Goal: Information Seeking & Learning: Learn about a topic

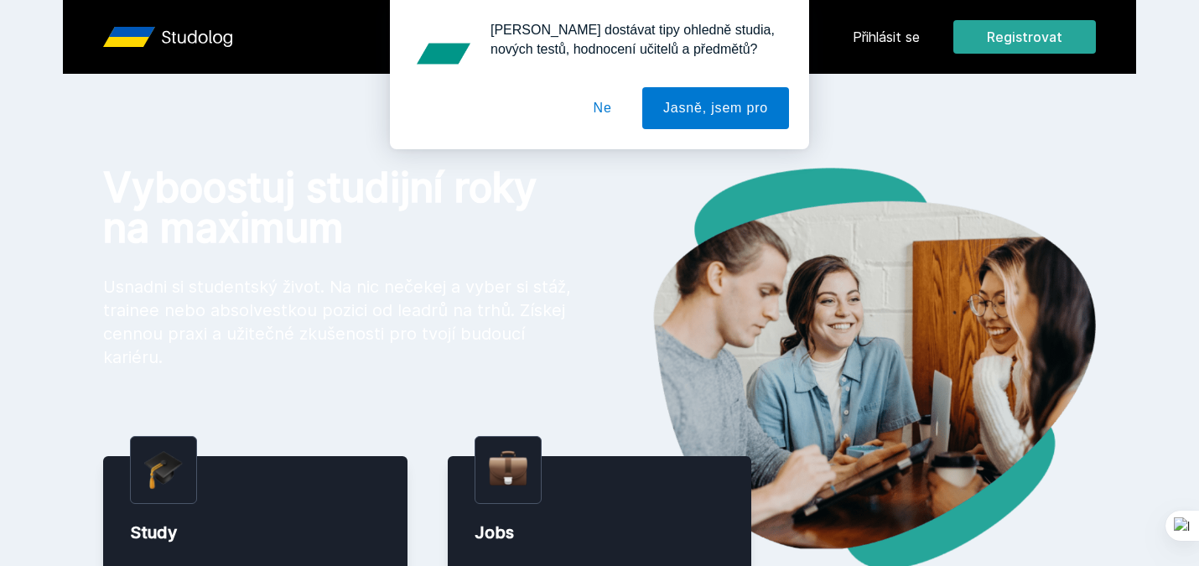
click at [603, 111] on button "Ne" at bounding box center [603, 108] width 60 height 42
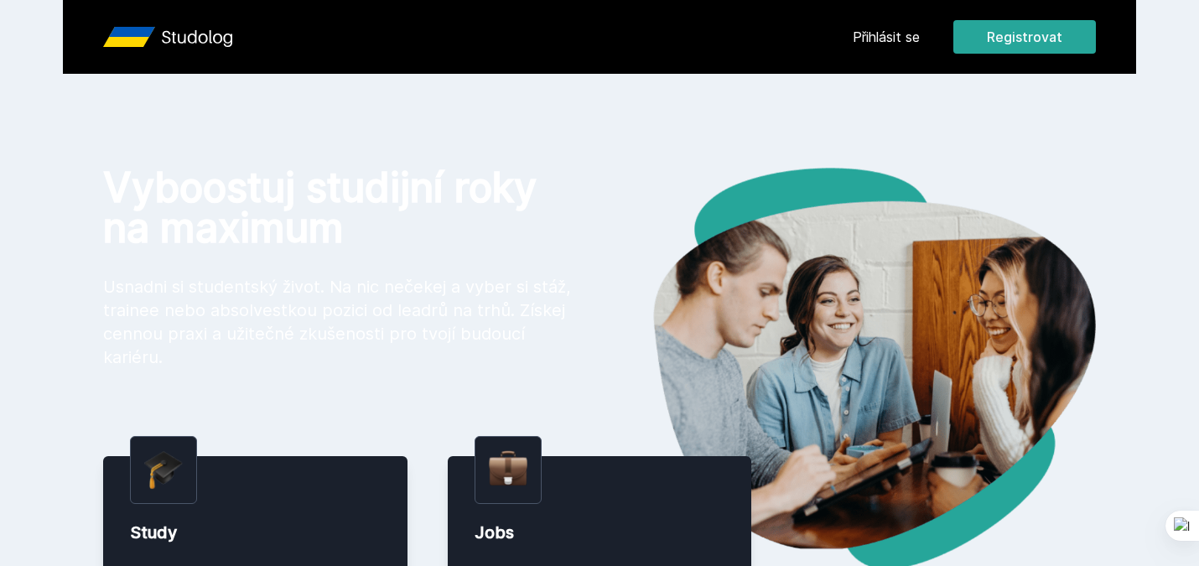
click at [887, 28] on link "Přihlásit se" at bounding box center [886, 37] width 67 height 20
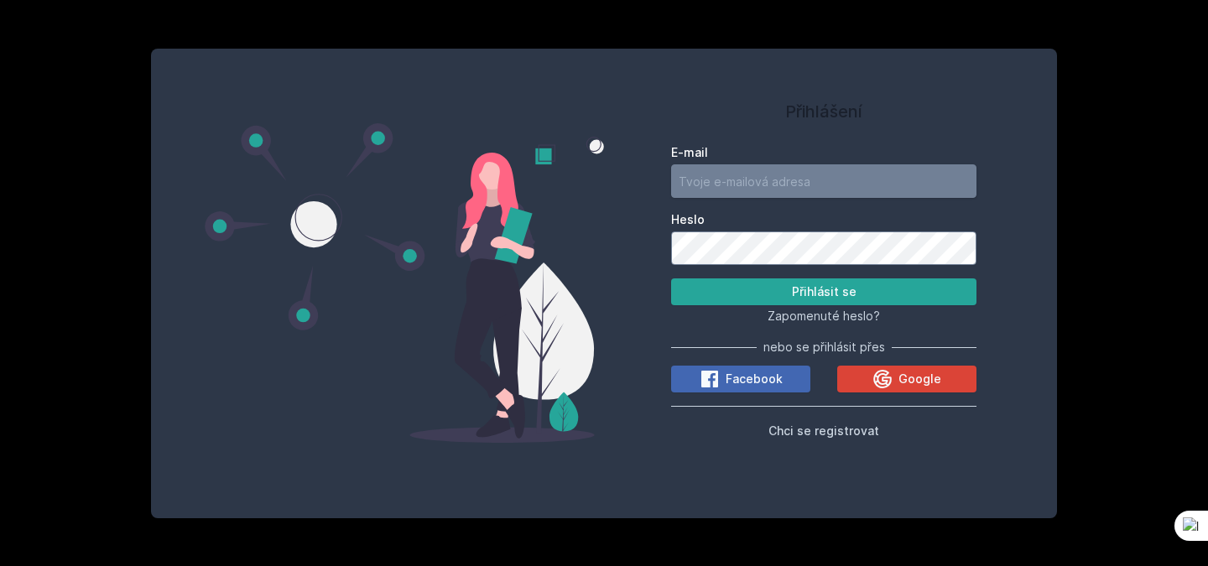
type input "[EMAIL_ADDRESS][DOMAIN_NAME]"
click at [823, 157] on label "E-mail" at bounding box center [823, 152] width 305 height 17
click at [823, 164] on input "[EMAIL_ADDRESS][DOMAIN_NAME]" at bounding box center [823, 181] width 305 height 34
click at [834, 291] on button "Přihlásit se" at bounding box center [823, 291] width 305 height 27
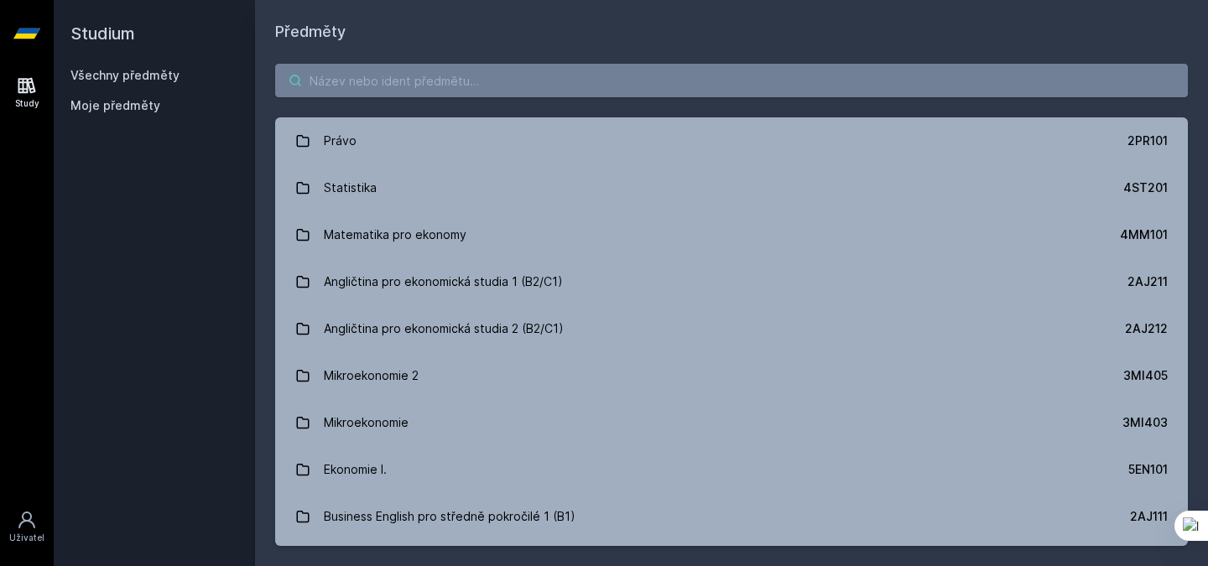
click at [527, 86] on input "search" at bounding box center [731, 81] width 912 height 34
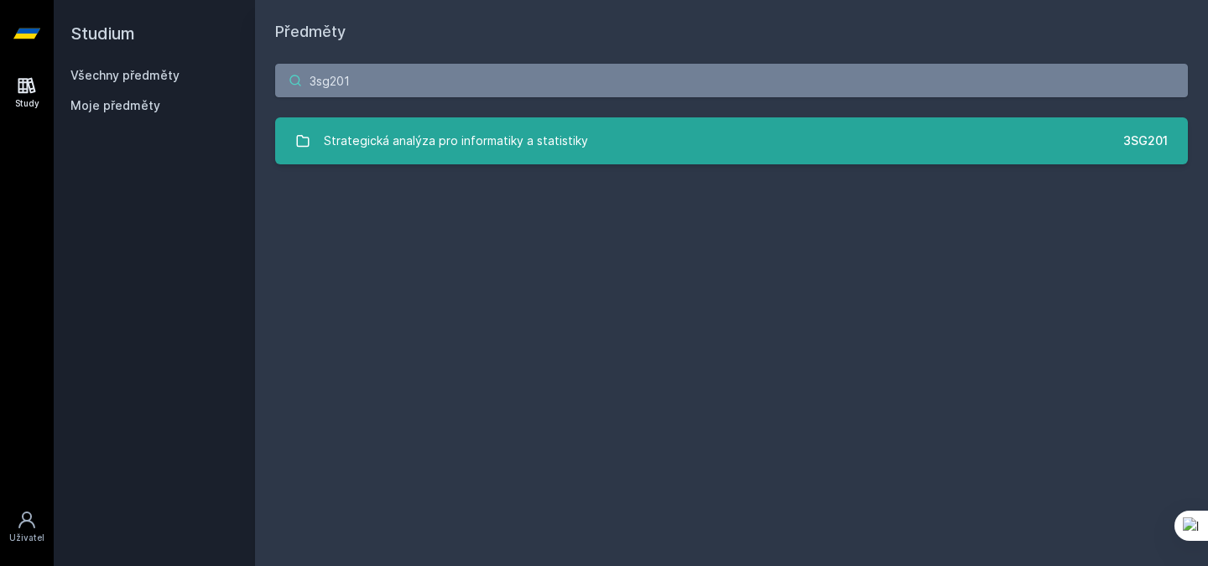
type input "3sg201"
click at [574, 146] on div "Strategická analýza pro informatiky a statistiky" at bounding box center [456, 141] width 264 height 34
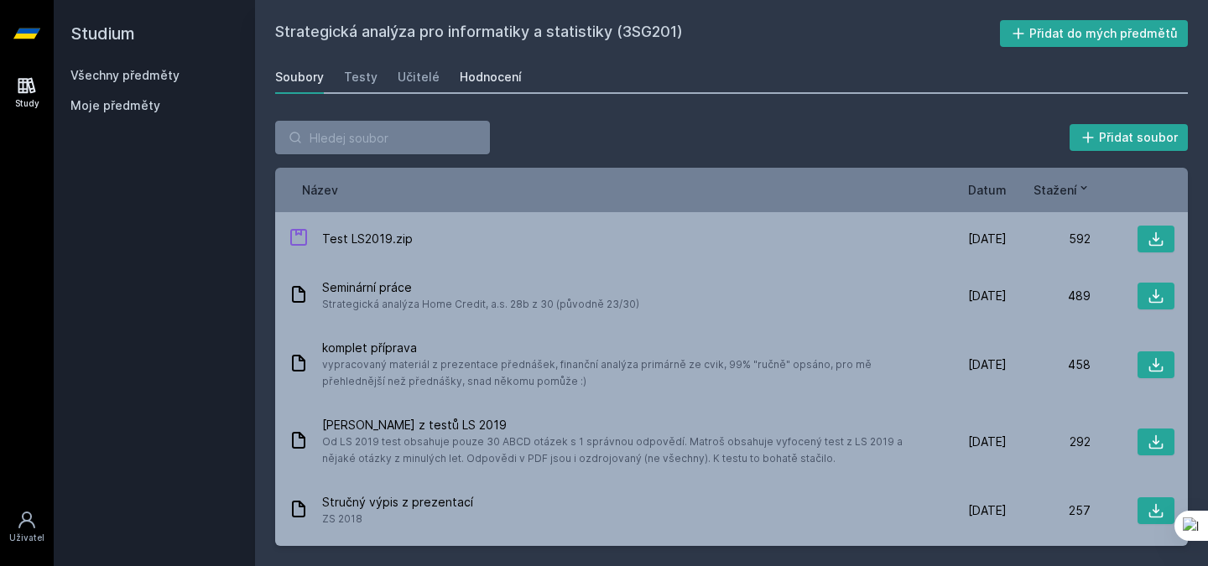
click at [465, 78] on div "Hodnocení" at bounding box center [491, 77] width 62 height 17
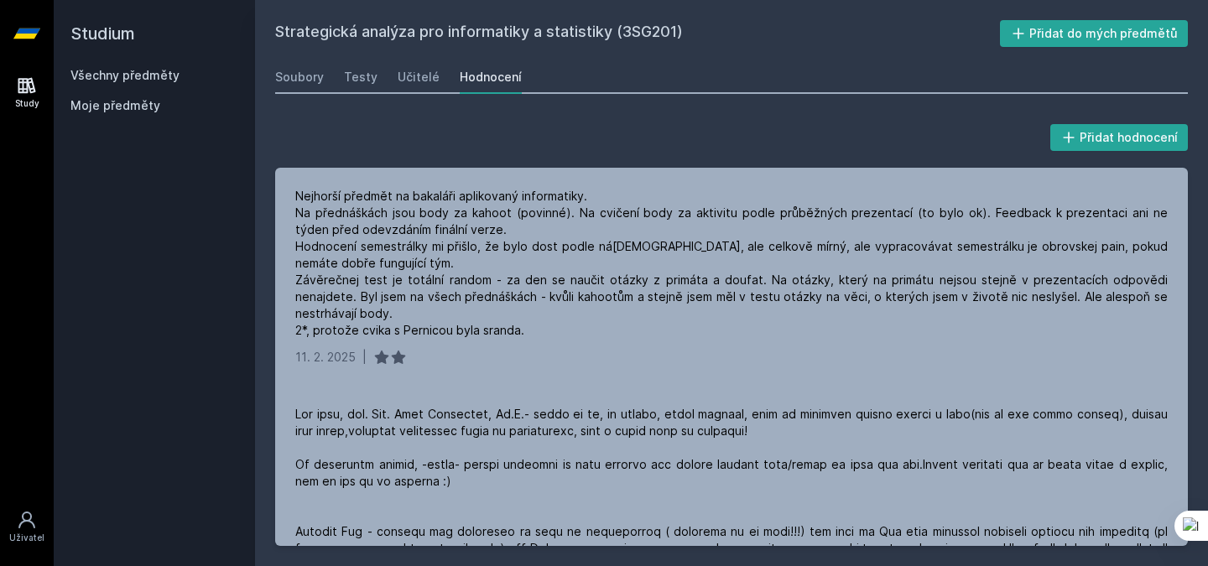
click at [117, 75] on link "Všechny předměty" at bounding box center [124, 75] width 109 height 14
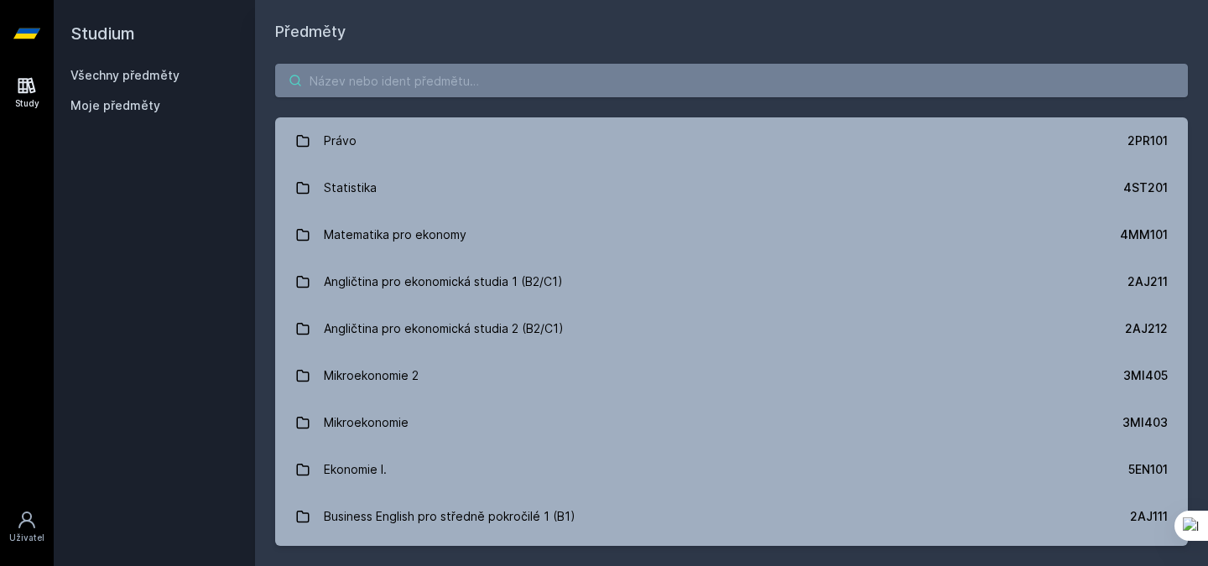
click at [382, 83] on input "search" at bounding box center [731, 81] width 912 height 34
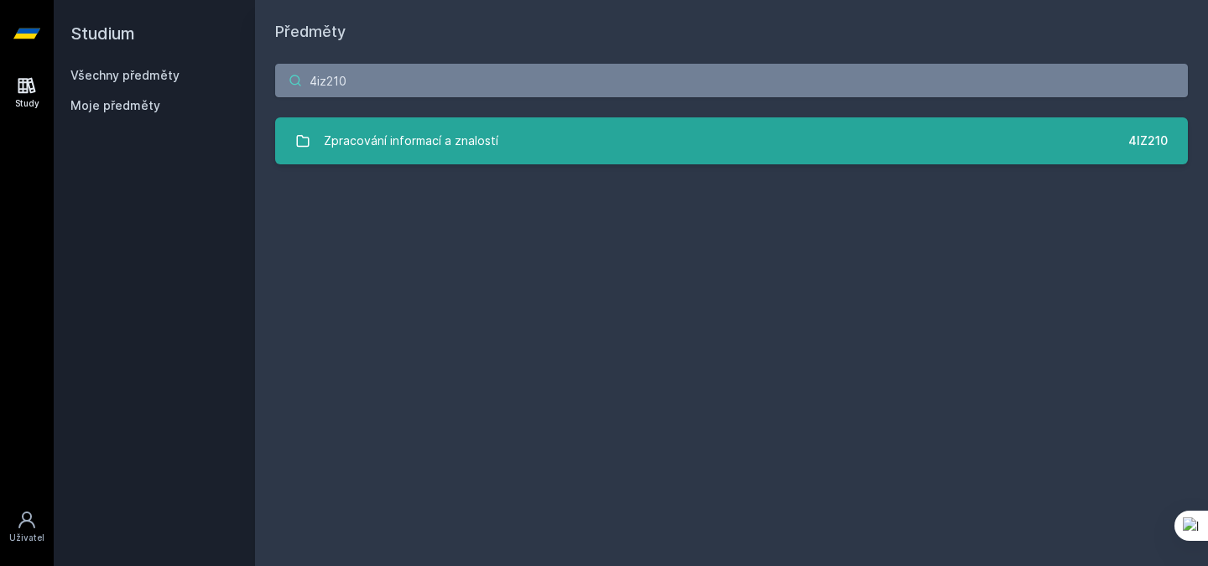
type input "4iz210"
click at [565, 146] on link "Zpracování informací a znalostí 4IZ210" at bounding box center [731, 140] width 912 height 47
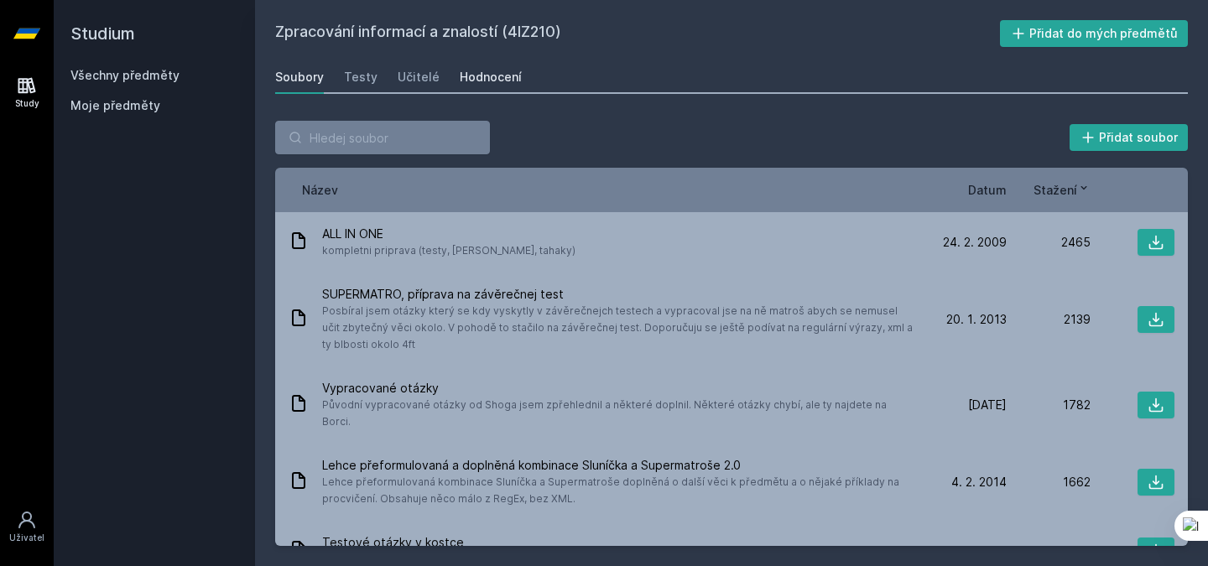
click at [486, 85] on div "Hodnocení" at bounding box center [491, 77] width 62 height 17
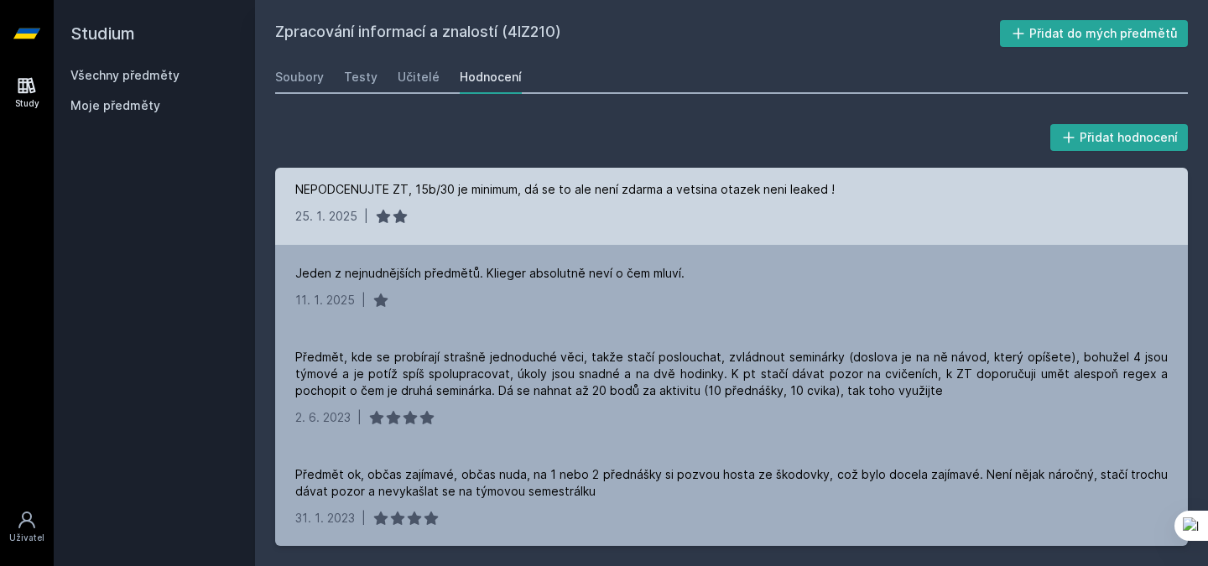
scroll to position [563, 0]
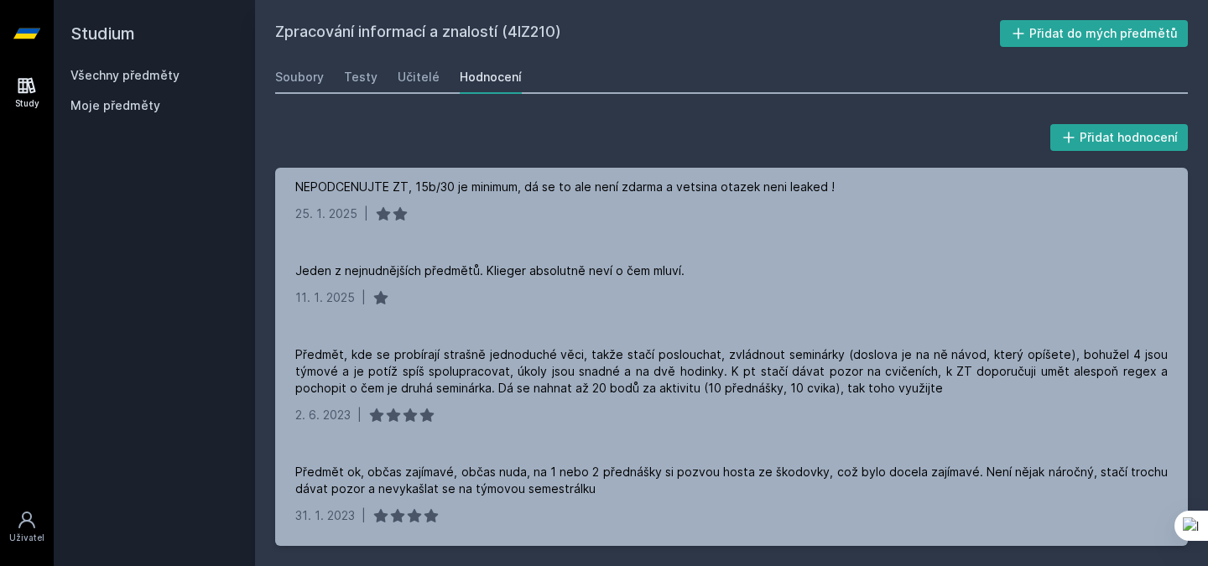
click at [120, 82] on div "Všechny předměty" at bounding box center [154, 75] width 168 height 17
click at [136, 75] on link "Všechny předměty" at bounding box center [124, 75] width 109 height 14
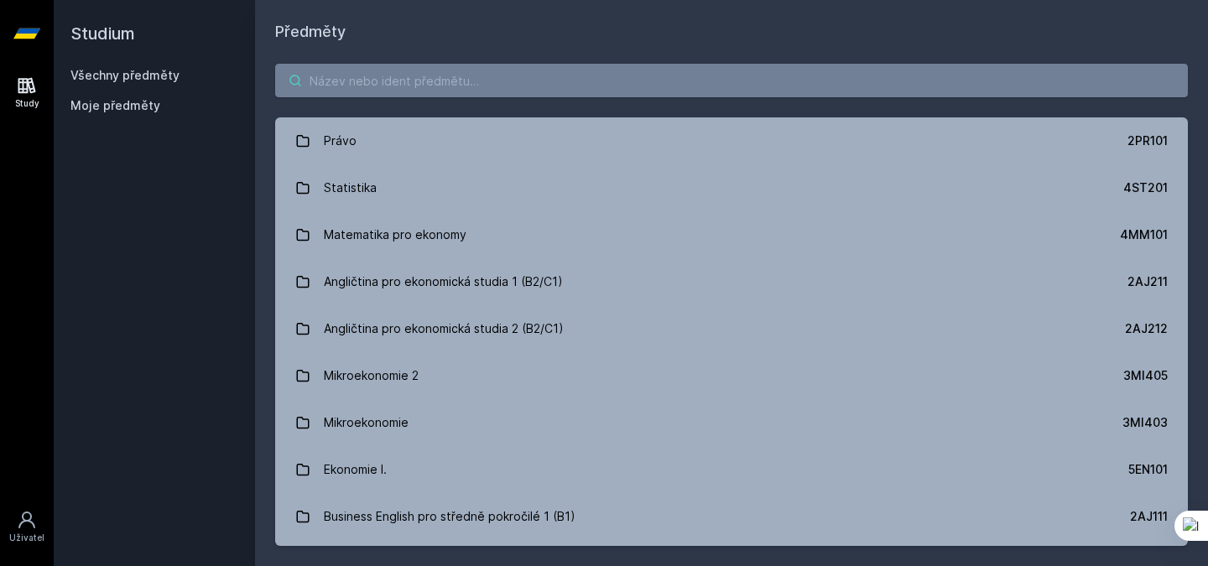
click at [373, 81] on input "search" at bounding box center [731, 81] width 912 height 34
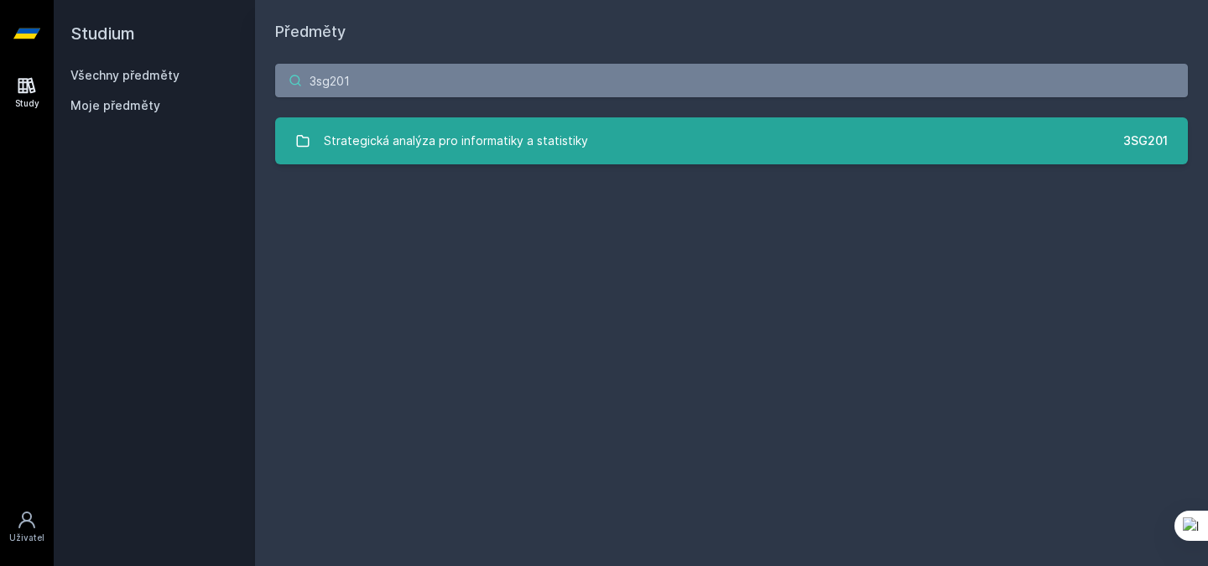
type input "3sg201"
click at [470, 148] on div "Strategická analýza pro informatiky a statistiky" at bounding box center [456, 141] width 264 height 34
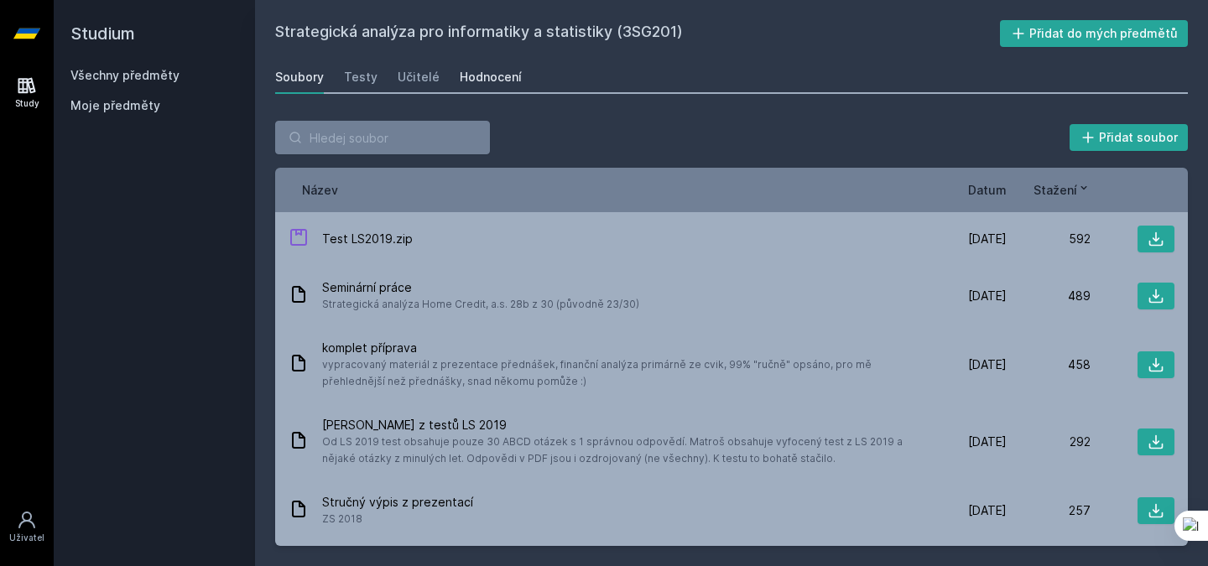
click at [469, 84] on div "Hodnocení" at bounding box center [491, 77] width 62 height 17
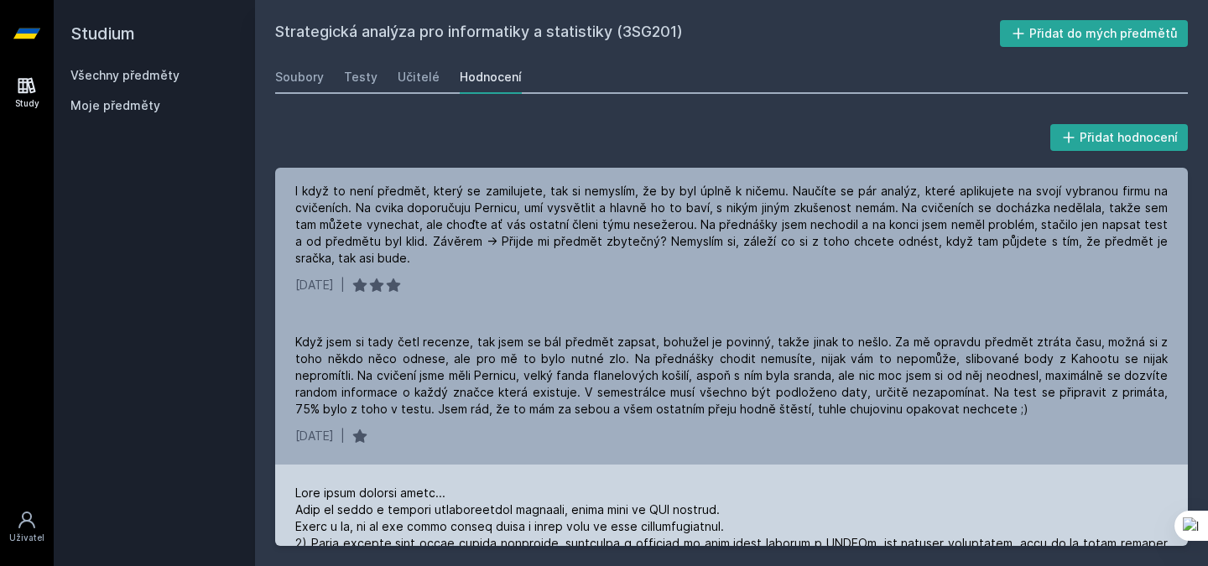
scroll to position [891, 0]
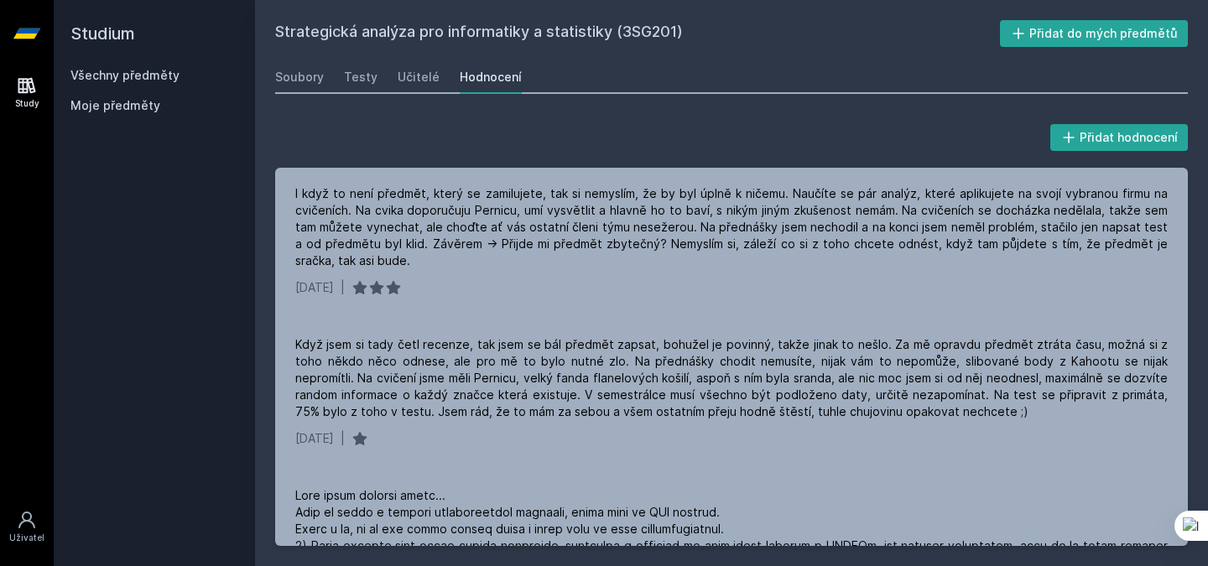
click at [164, 70] on link "Všechny předměty" at bounding box center [124, 75] width 109 height 14
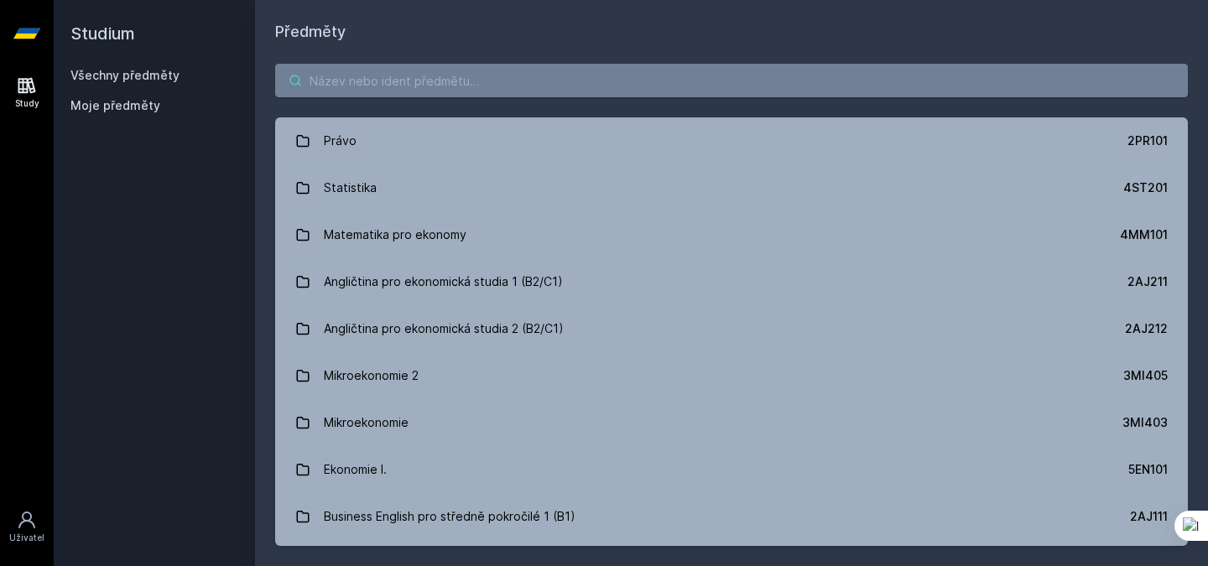
click at [358, 78] on input "search" at bounding box center [731, 81] width 912 height 34
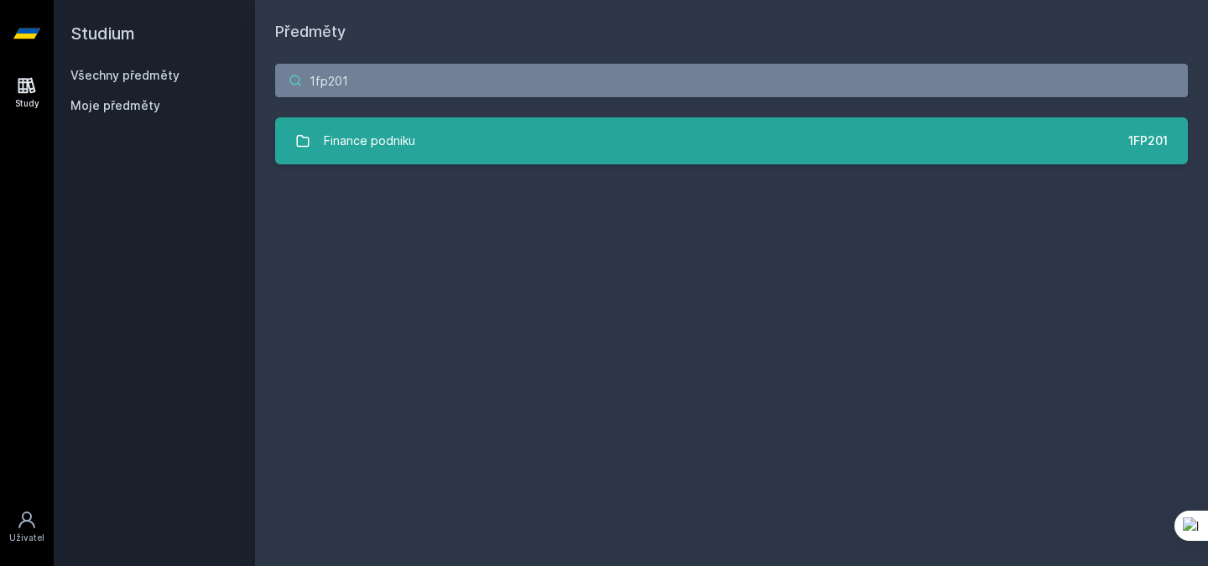
type input "1fp201"
click at [382, 147] on div "Finance podniku" at bounding box center [369, 141] width 91 height 34
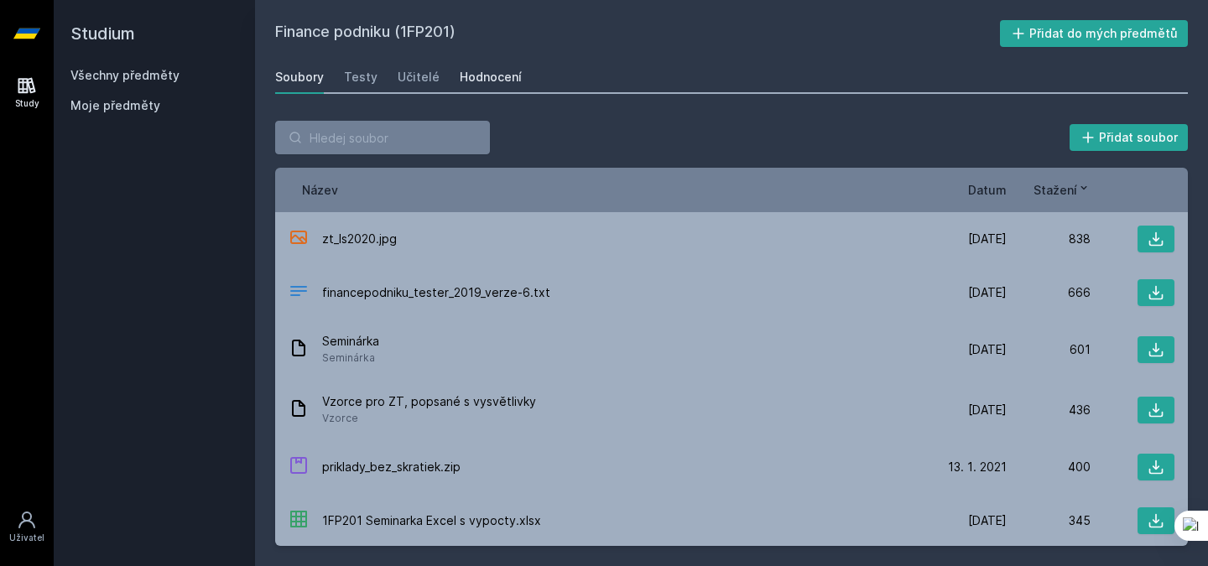
click at [480, 74] on div "Hodnocení" at bounding box center [491, 77] width 62 height 17
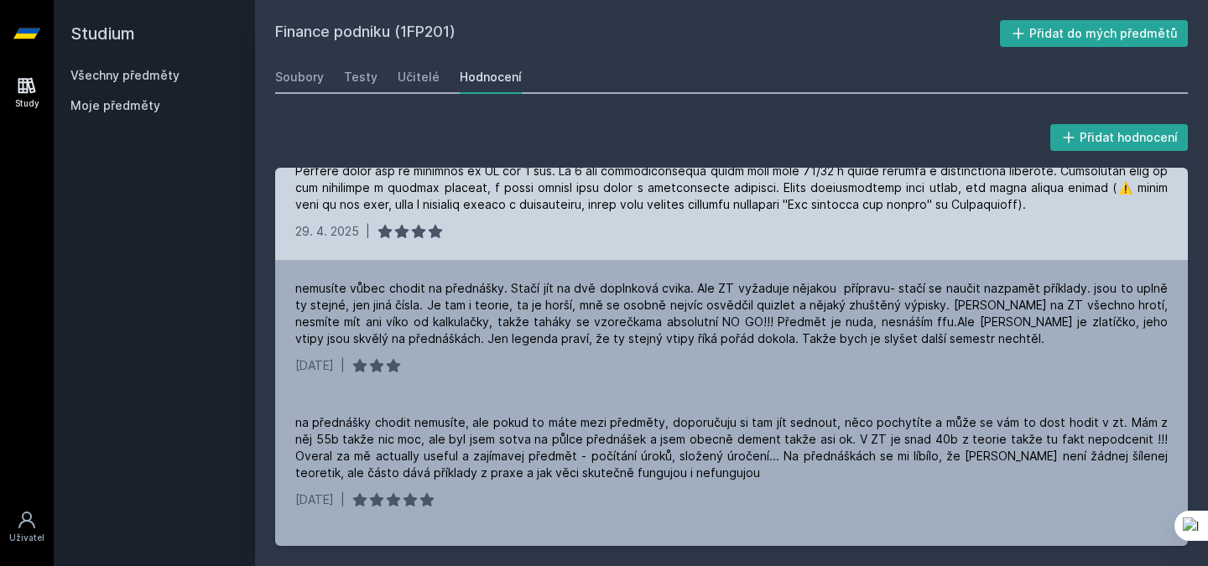
scroll to position [197, 0]
